Goal: Information Seeking & Learning: Find specific page/section

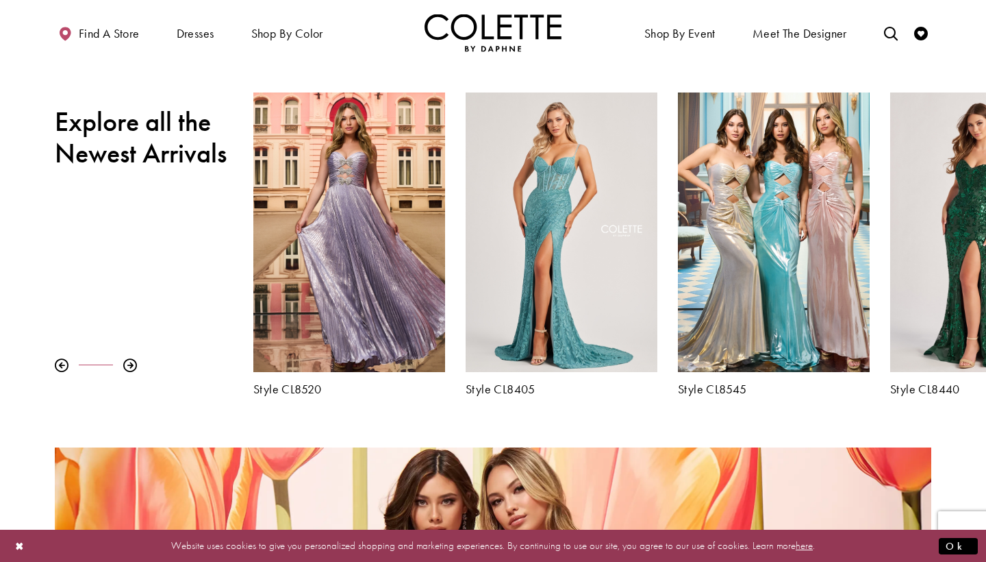
scroll to position [464, 0]
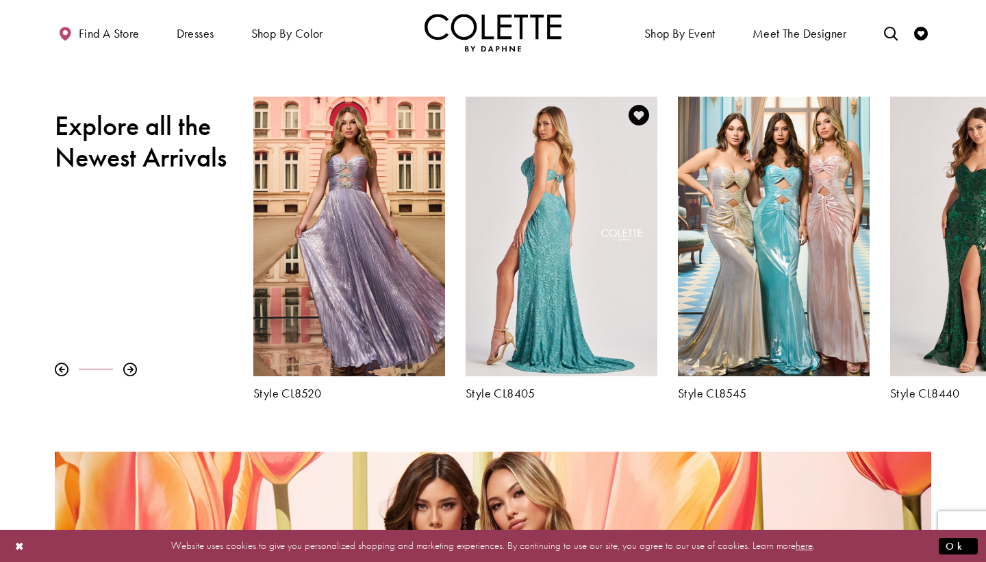
click at [608, 238] on div "Visit Colette by Daphne Style No. CL8405 Page" at bounding box center [562, 236] width 192 height 279
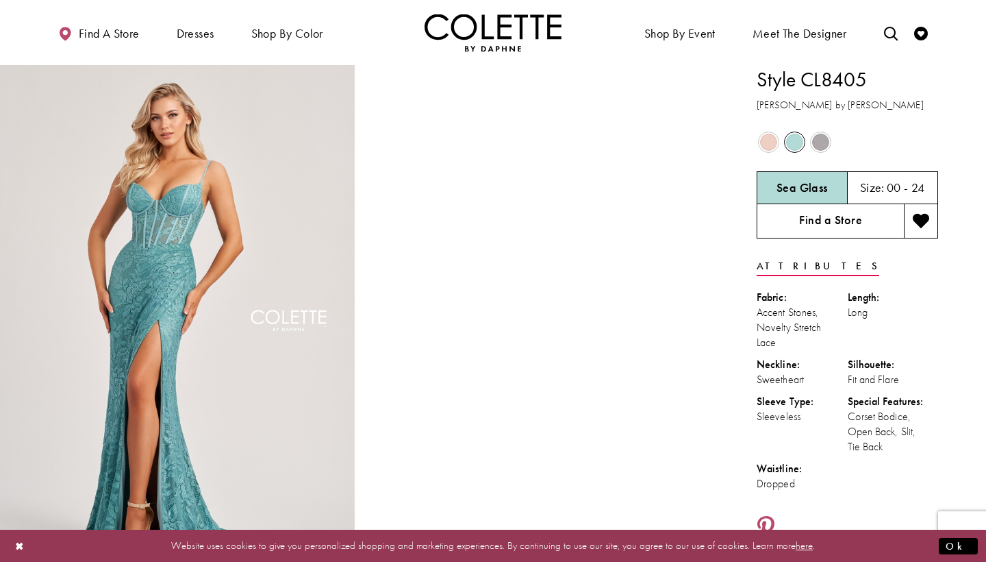
click at [802, 217] on link "Find a Store" at bounding box center [830, 221] width 147 height 34
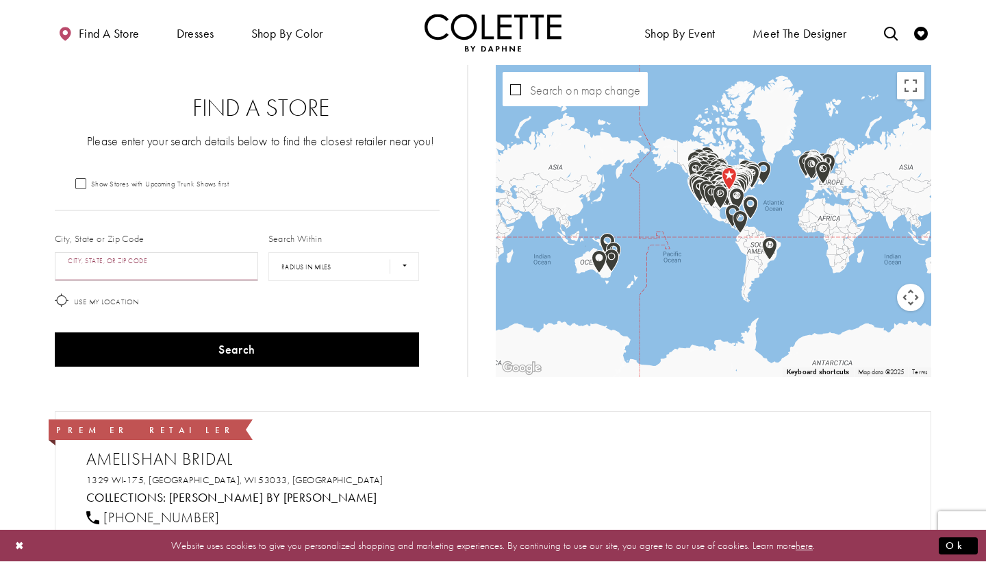
click at [164, 263] on input "City, State, or ZIP Code" at bounding box center [156, 266] width 203 height 29
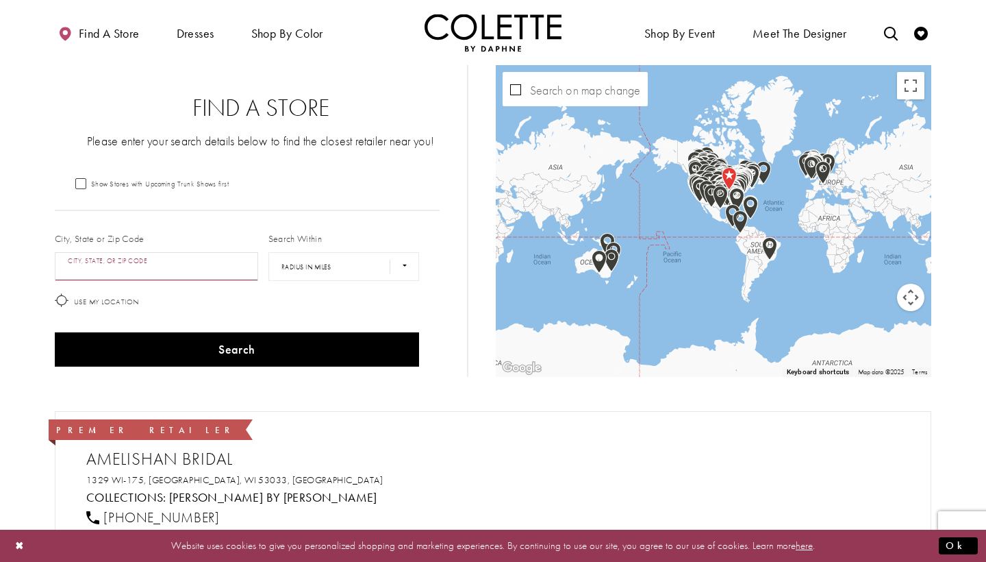
click at [214, 279] on input "City, State, or ZIP Code" at bounding box center [156, 266] width 203 height 29
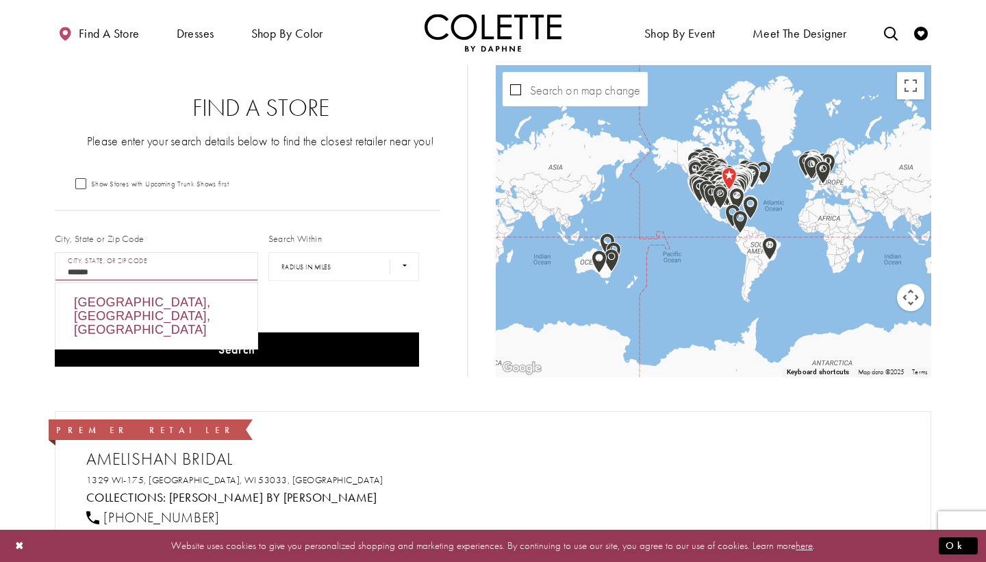
click at [113, 310] on div "Burnaby, BC, Canada" at bounding box center [156, 316] width 202 height 66
type input "**********"
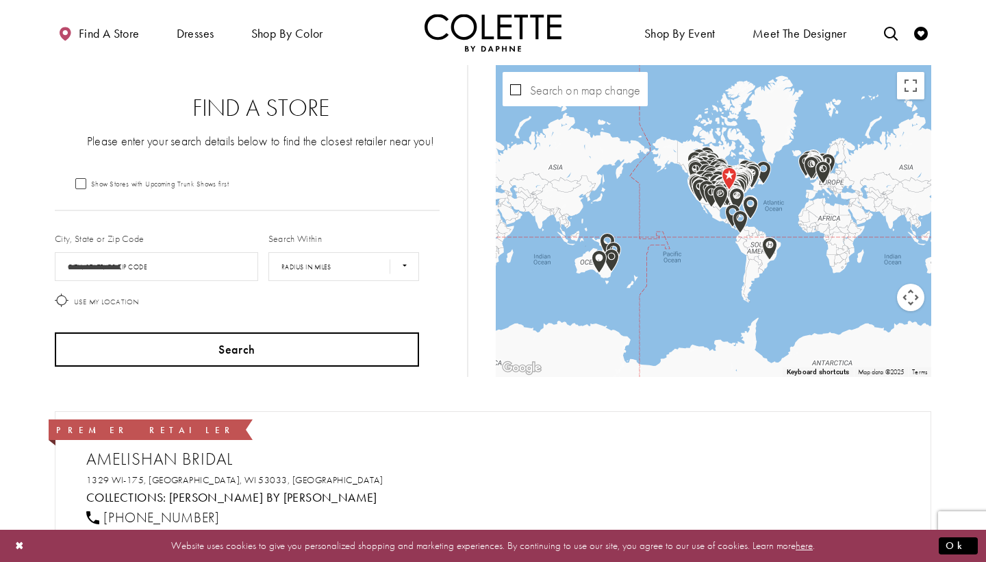
click at [129, 345] on button "Search" at bounding box center [237, 349] width 364 height 34
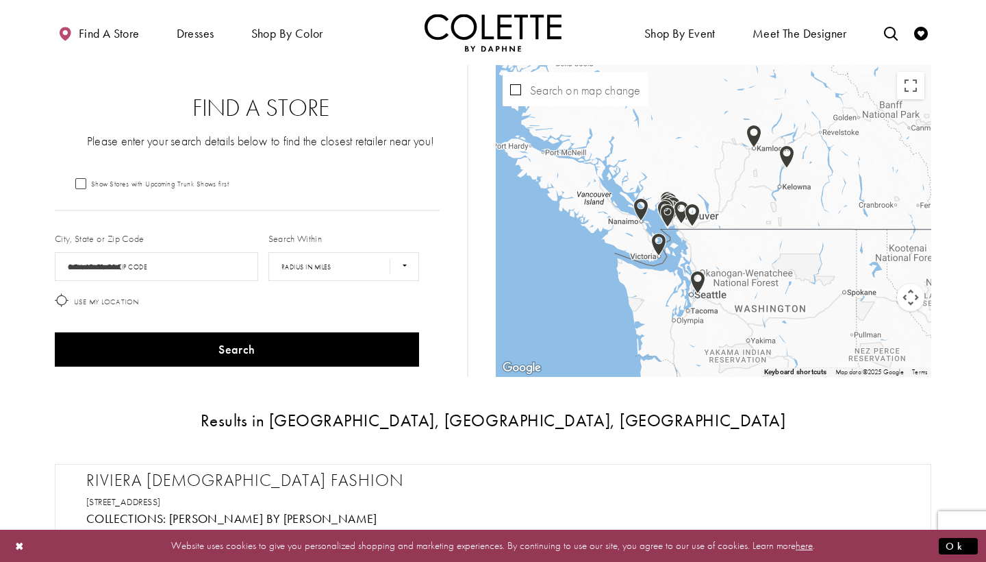
click at [699, 221] on img "Map with store locations" at bounding box center [692, 214] width 15 height 23
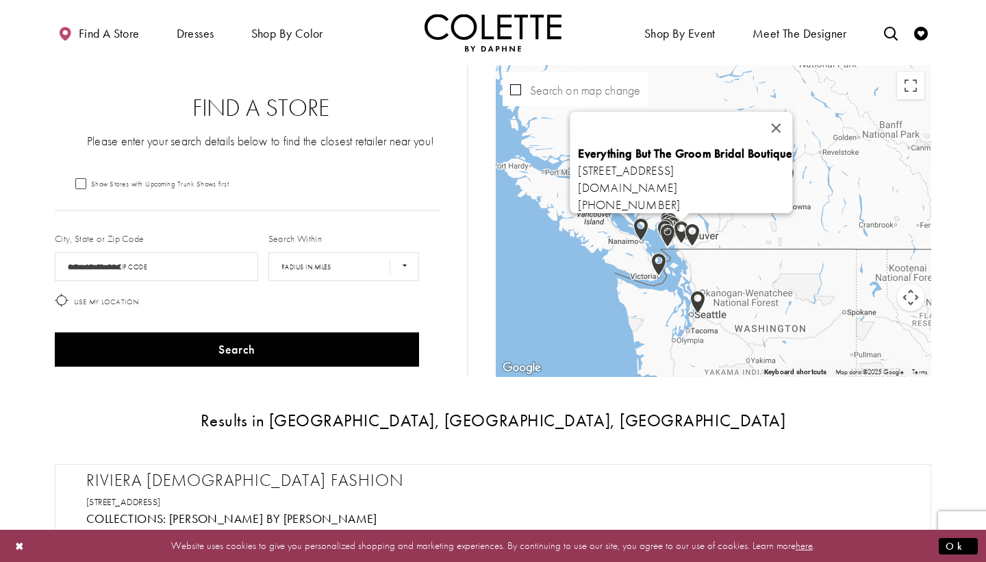
click at [677, 223] on img "Map with store locations" at bounding box center [681, 232] width 15 height 23
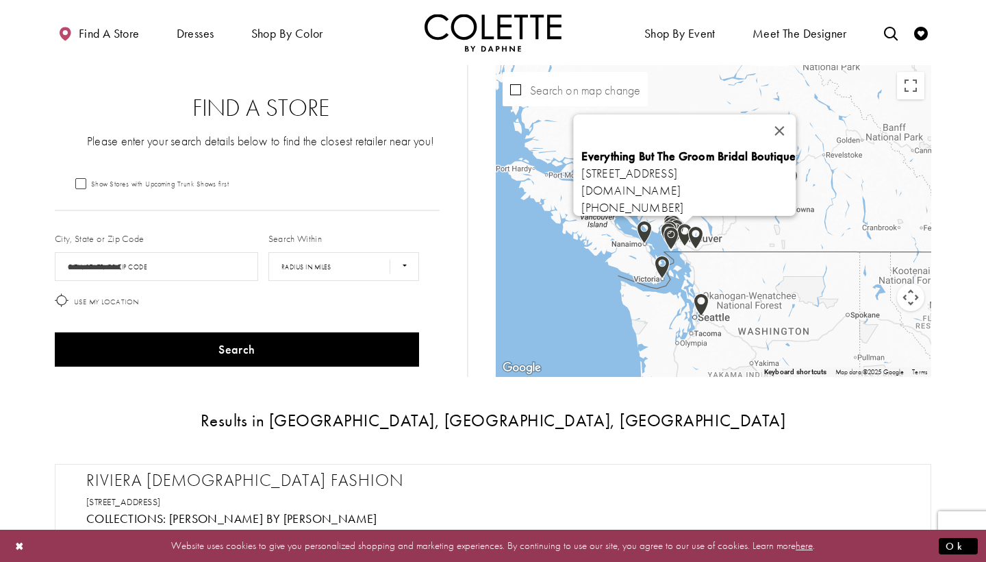
click at [714, 221] on div "Everything But The Groom Bridal Boutique 20478 Fraser Hwy, Langley City, BC V3A…" at bounding box center [932, 221] width 436 height 0
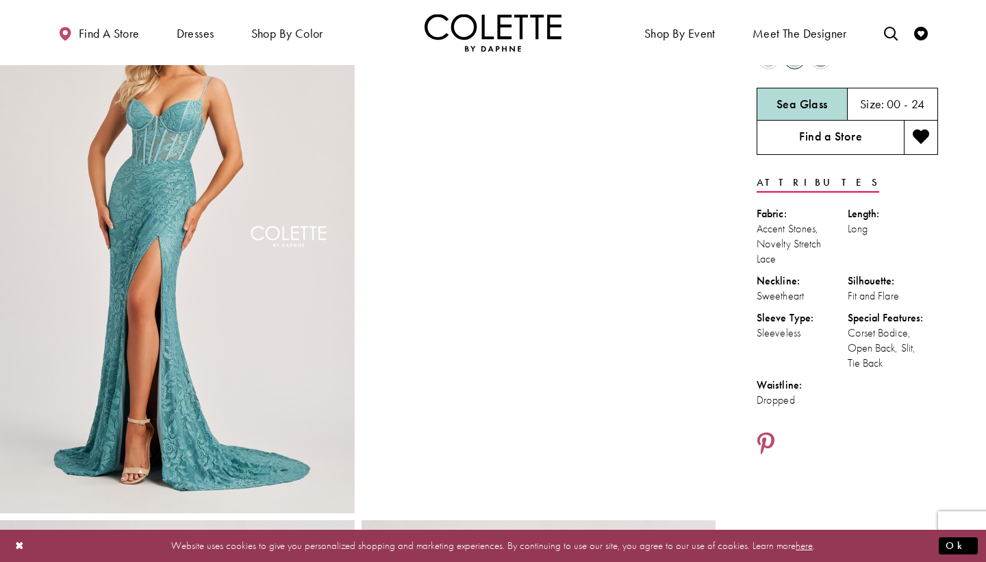
scroll to position [65, 0]
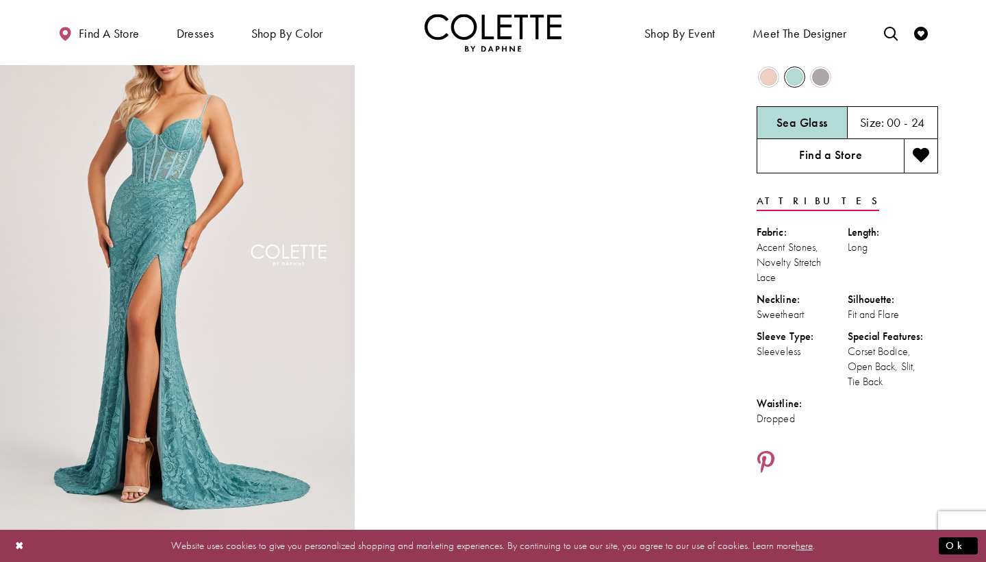
click at [795, 154] on link "Find a Store" at bounding box center [830, 156] width 147 height 34
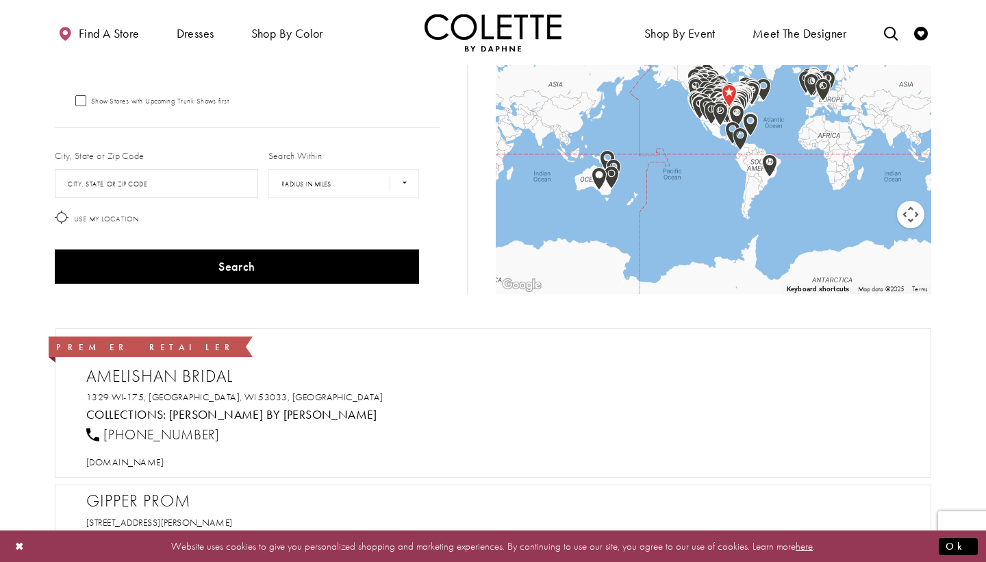
scroll to position [70, 0]
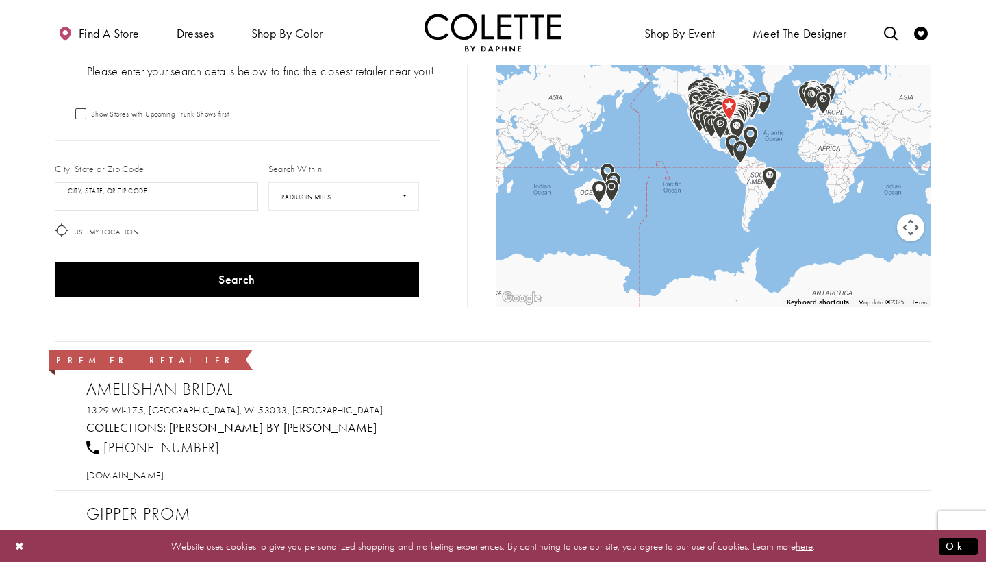
click at [221, 188] on input "City, State, or ZIP Code" at bounding box center [156, 196] width 203 height 29
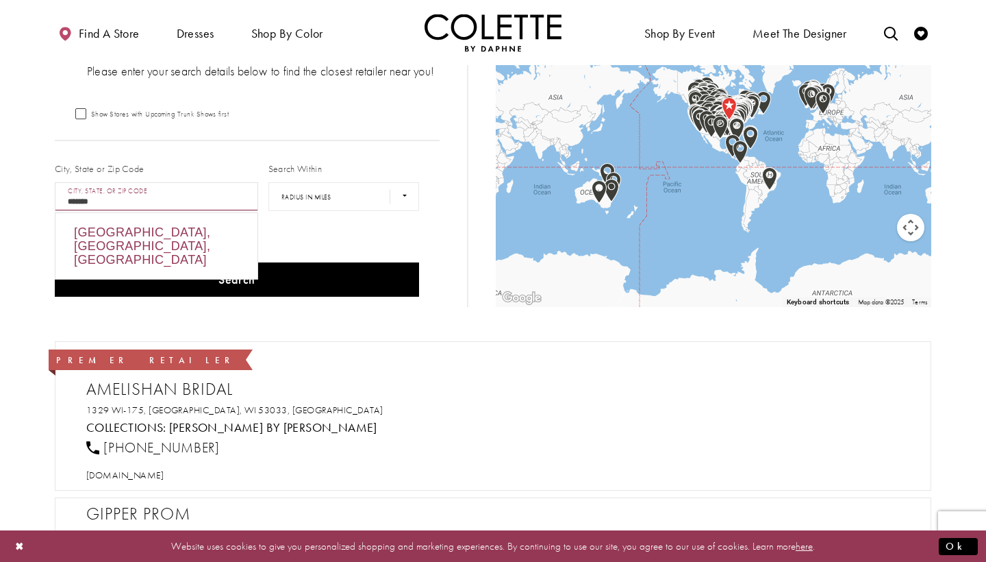
click at [161, 225] on div "Burnaby, BC, Canada" at bounding box center [156, 246] width 202 height 66
type input "**********"
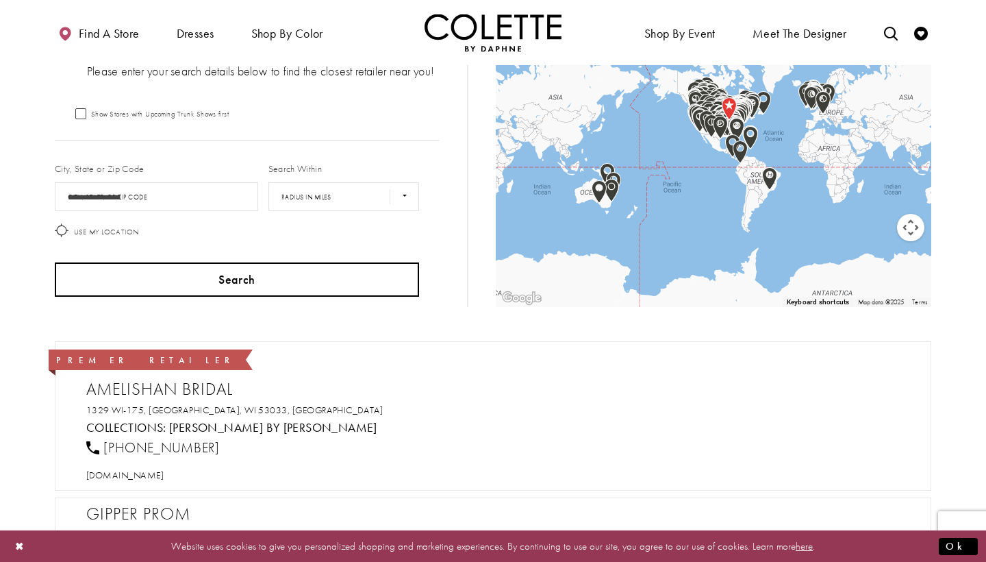
click at [189, 285] on button "Search" at bounding box center [237, 279] width 364 height 34
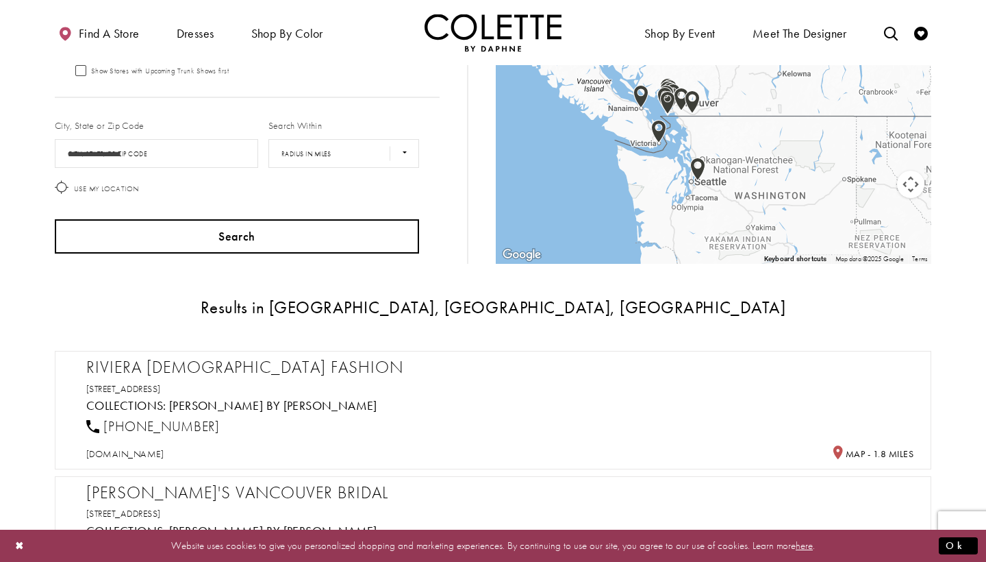
scroll to position [118, 0]
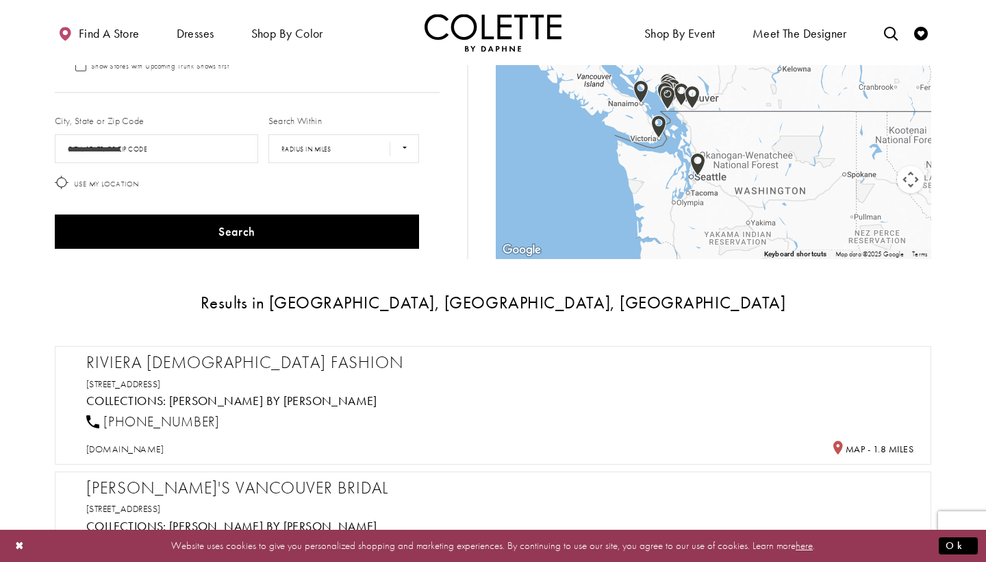
click at [184, 376] on div "Riviera Ladies Fashion 308-4800, Kingsway, Burnaby, BC V5H 4J2, Canada Collecti…" at bounding box center [499, 403] width 827 height 103
click at [184, 397] on link "Colette by Daphne" at bounding box center [273, 400] width 208 height 16
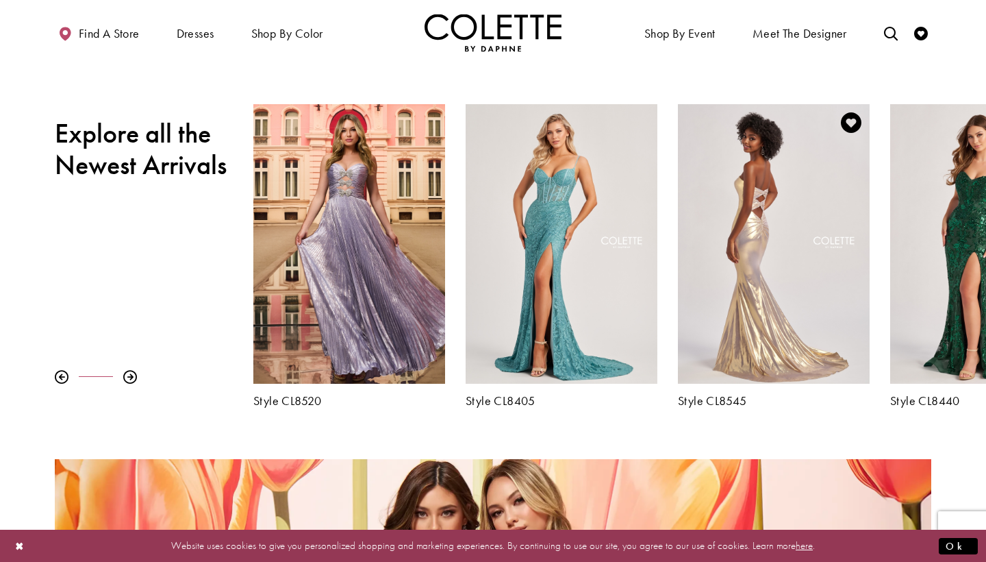
scroll to position [447, 0]
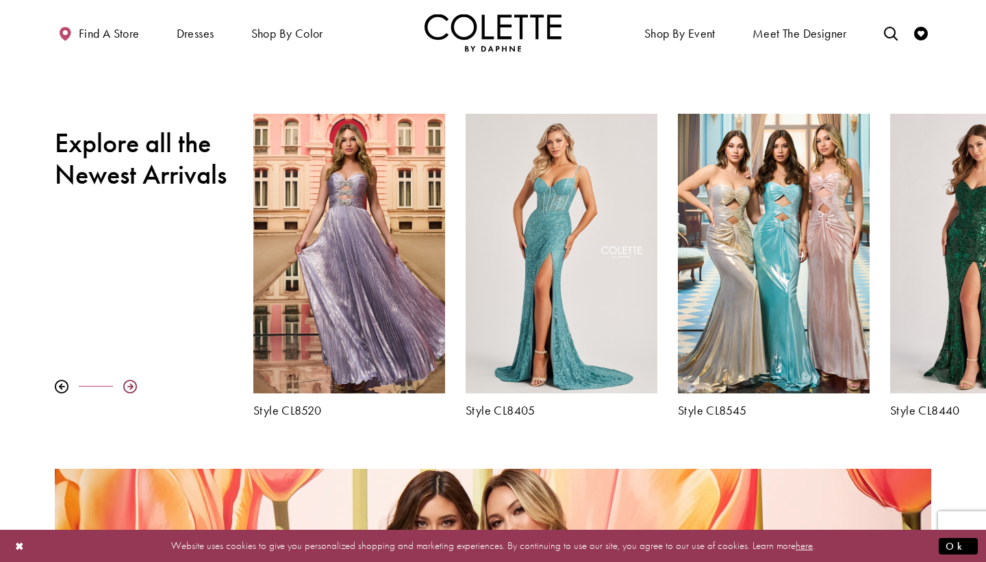
click at [128, 386] on div at bounding box center [130, 386] width 14 height 14
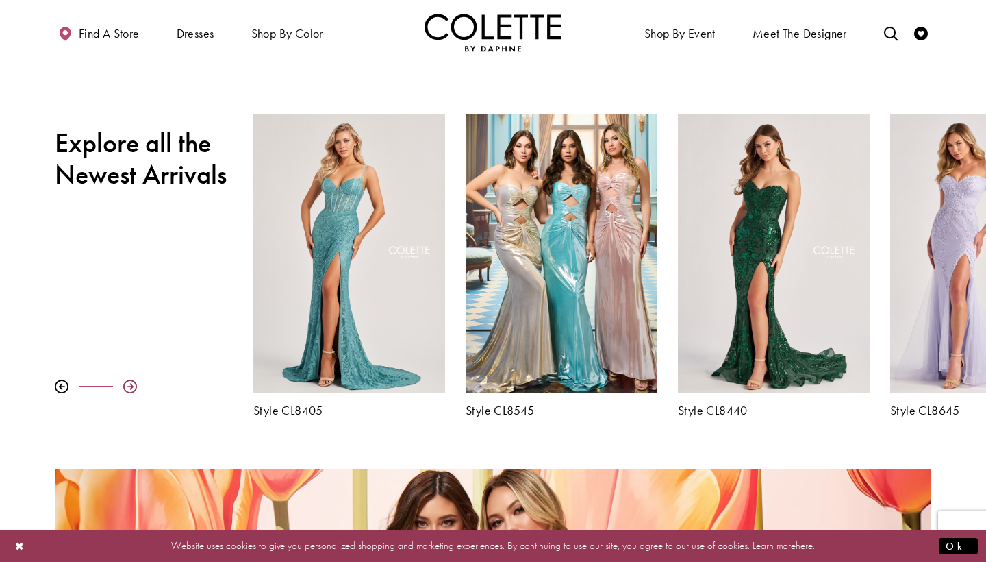
click at [128, 386] on div at bounding box center [130, 386] width 14 height 14
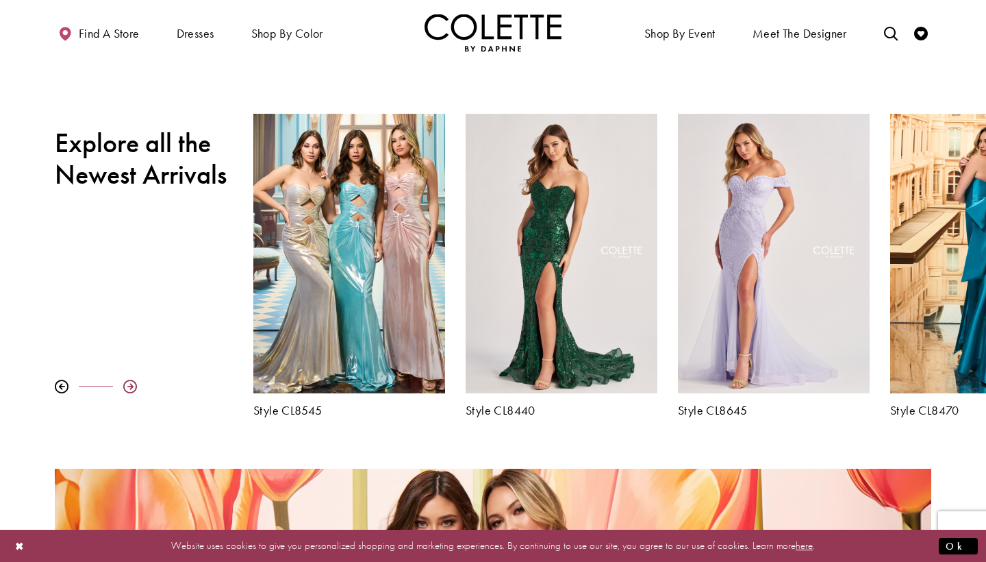
click at [129, 389] on div at bounding box center [130, 386] width 14 height 14
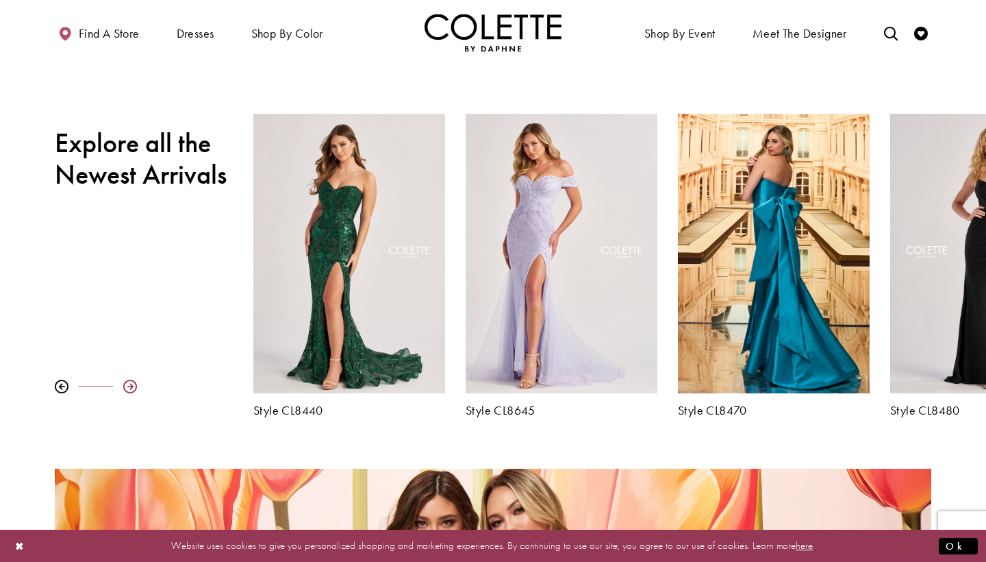
click at [131, 389] on div at bounding box center [130, 386] width 14 height 14
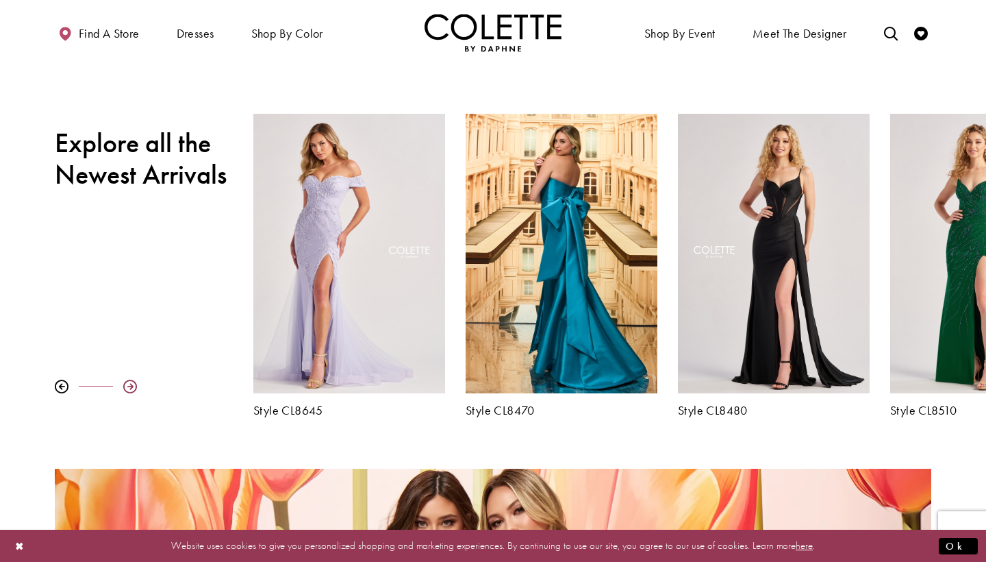
click at [132, 389] on div at bounding box center [130, 386] width 14 height 14
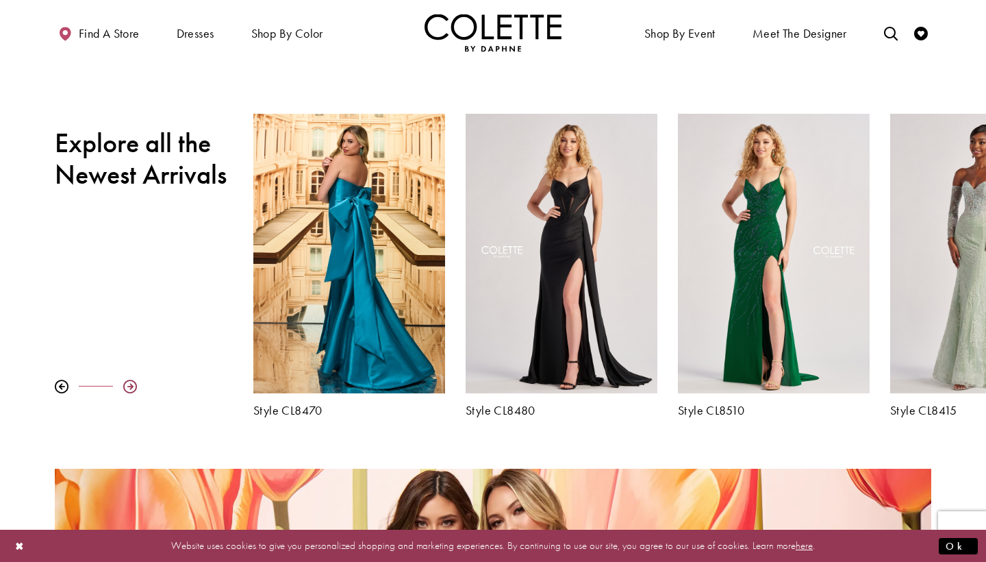
click at [132, 389] on div at bounding box center [130, 386] width 14 height 14
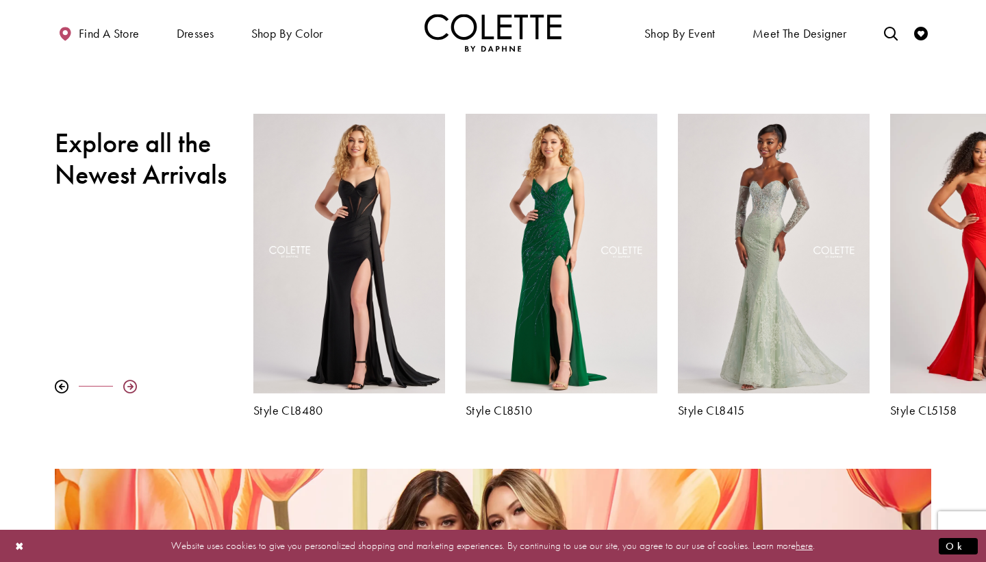
click at [132, 389] on div at bounding box center [130, 386] width 14 height 14
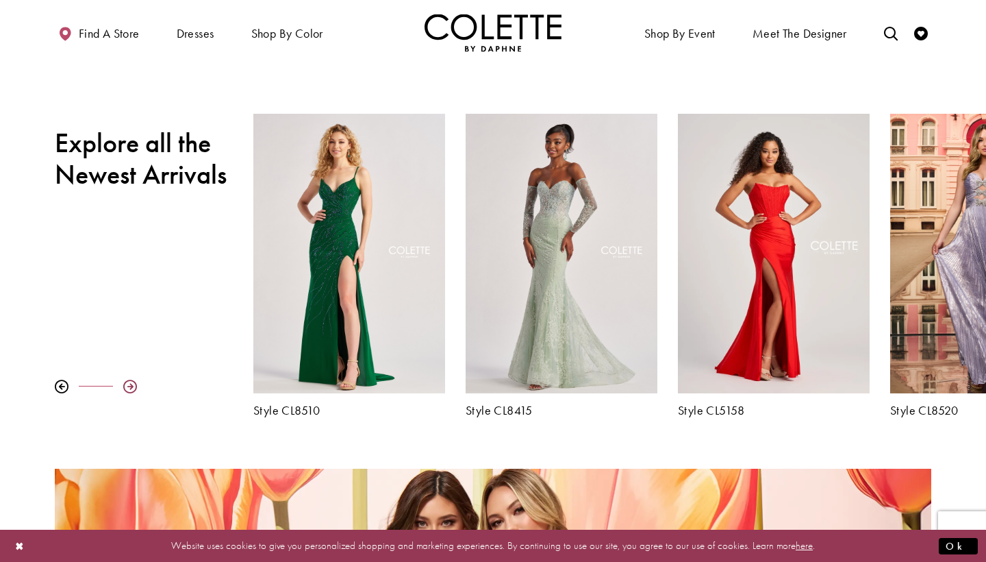
click at [132, 389] on div at bounding box center [130, 386] width 14 height 14
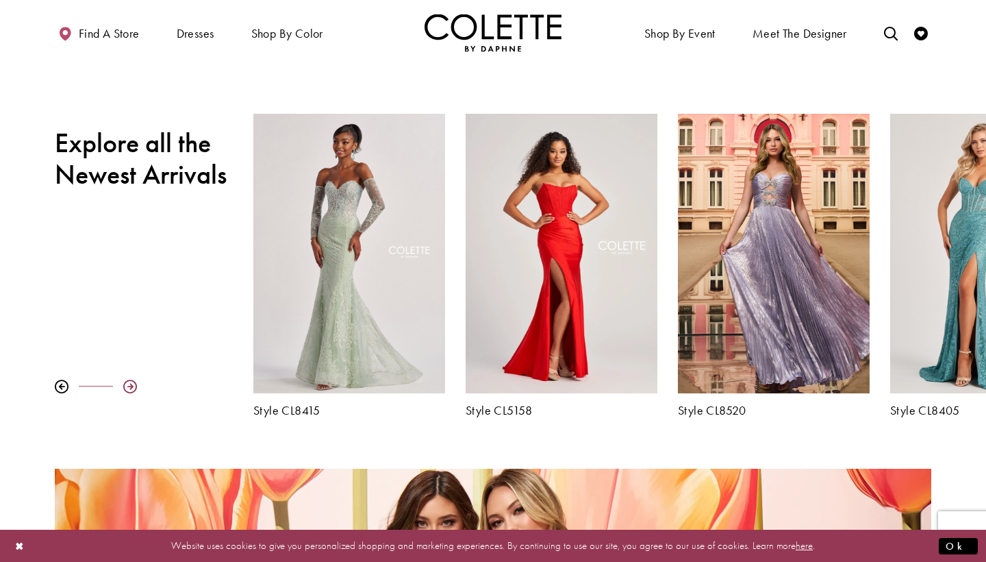
click at [132, 389] on div at bounding box center [130, 386] width 14 height 14
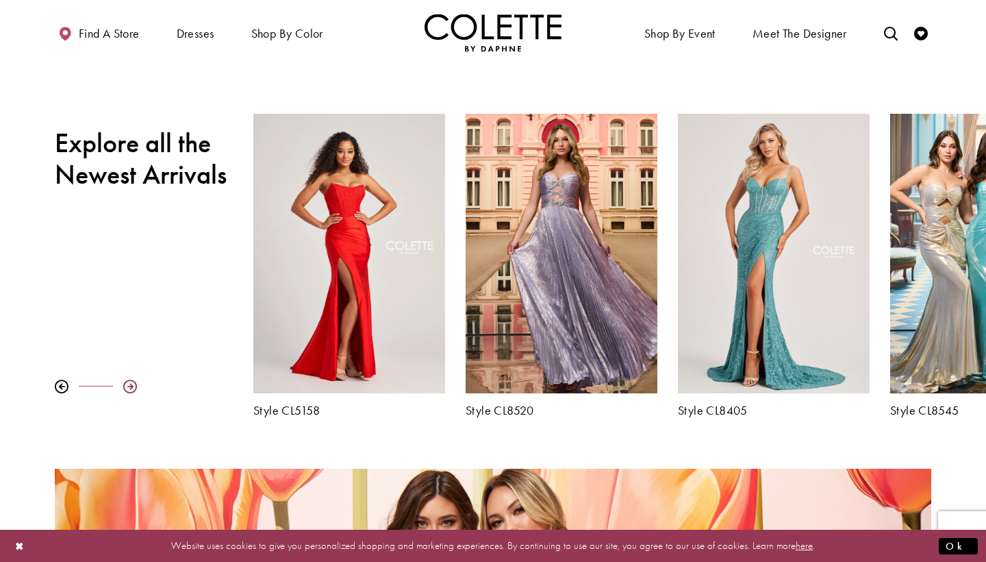
click at [132, 389] on div at bounding box center [130, 386] width 14 height 14
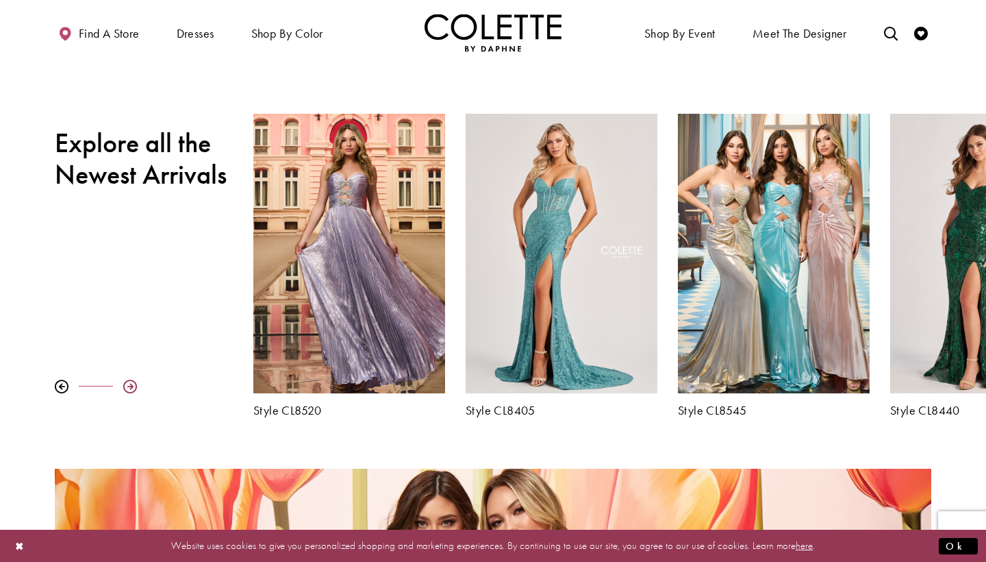
click at [132, 389] on div at bounding box center [130, 386] width 14 height 14
